Goal: Find specific page/section: Find specific page/section

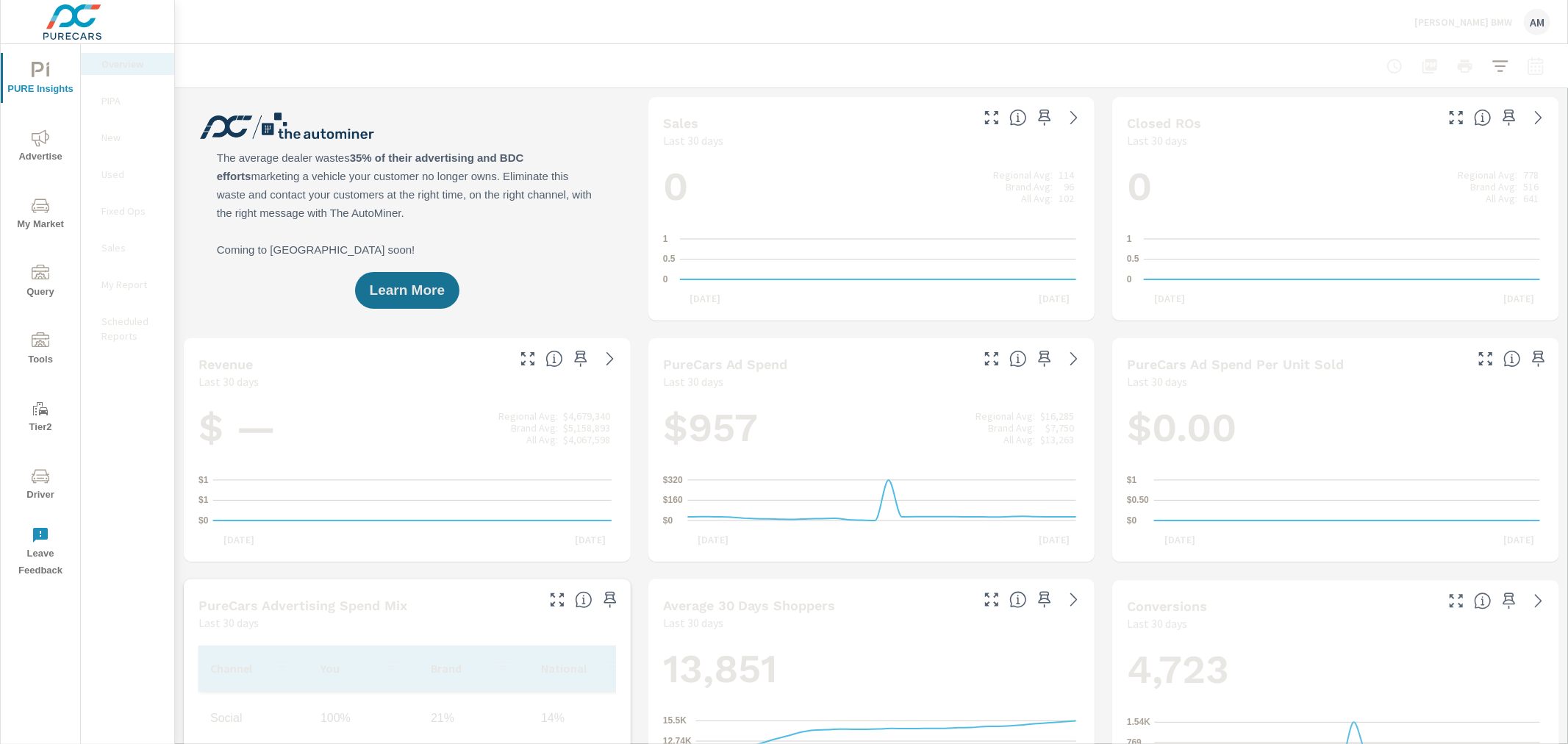
scroll to position [1, 0]
click at [45, 468] on icon "nav menu" at bounding box center [40, 476] width 18 height 18
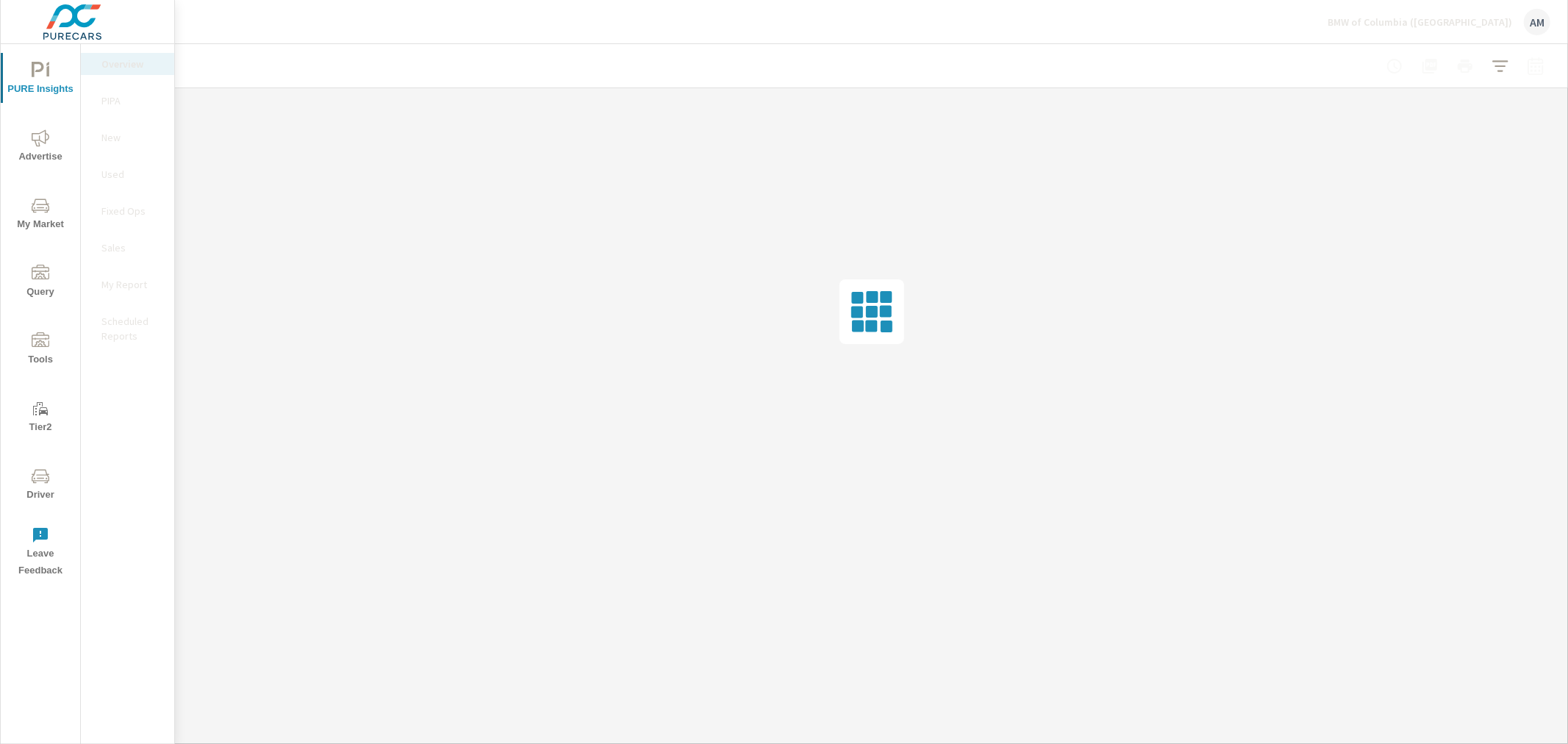
click at [29, 484] on span "Driver" at bounding box center [40, 485] width 71 height 36
